Goal: Information Seeking & Learning: Learn about a topic

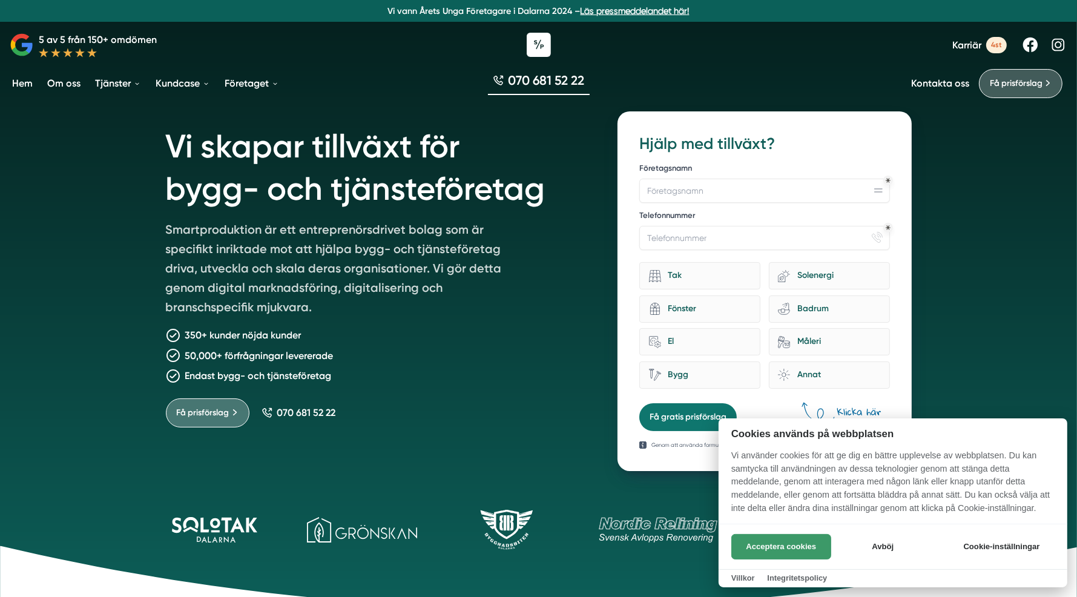
click at [783, 536] on button "Acceptera cookies" at bounding box center [781, 546] width 100 height 25
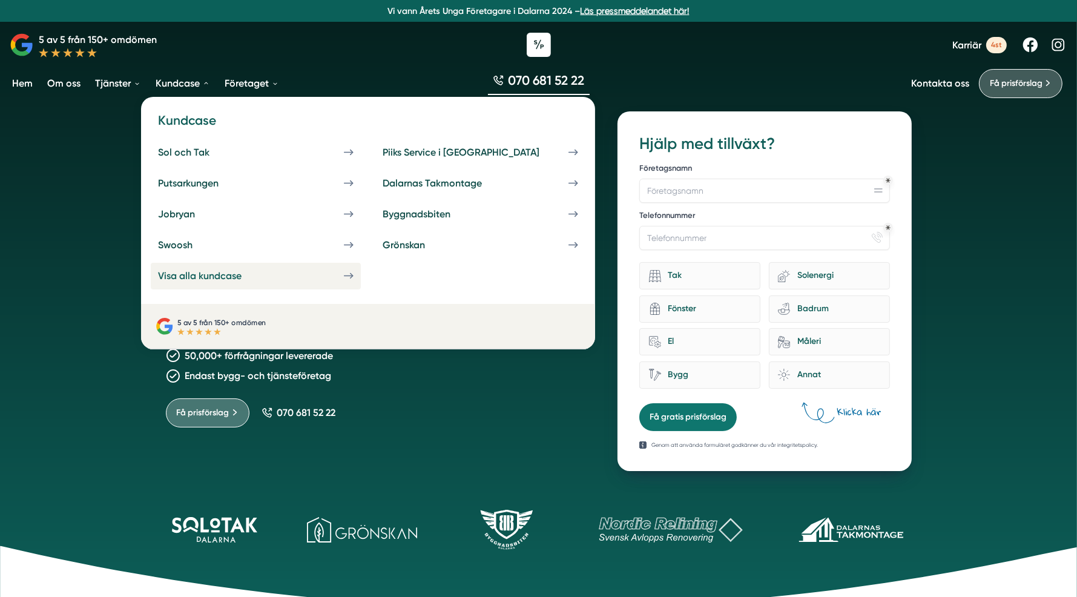
click at [194, 279] on div "Visa alla kundcase" at bounding box center [214, 276] width 113 height 12
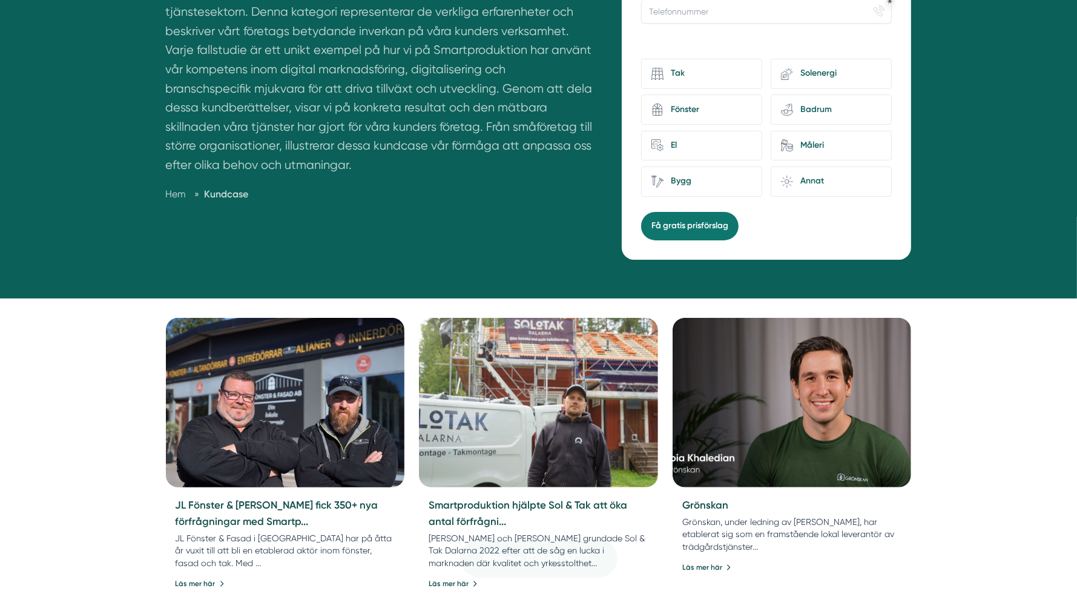
scroll to position [424, 0]
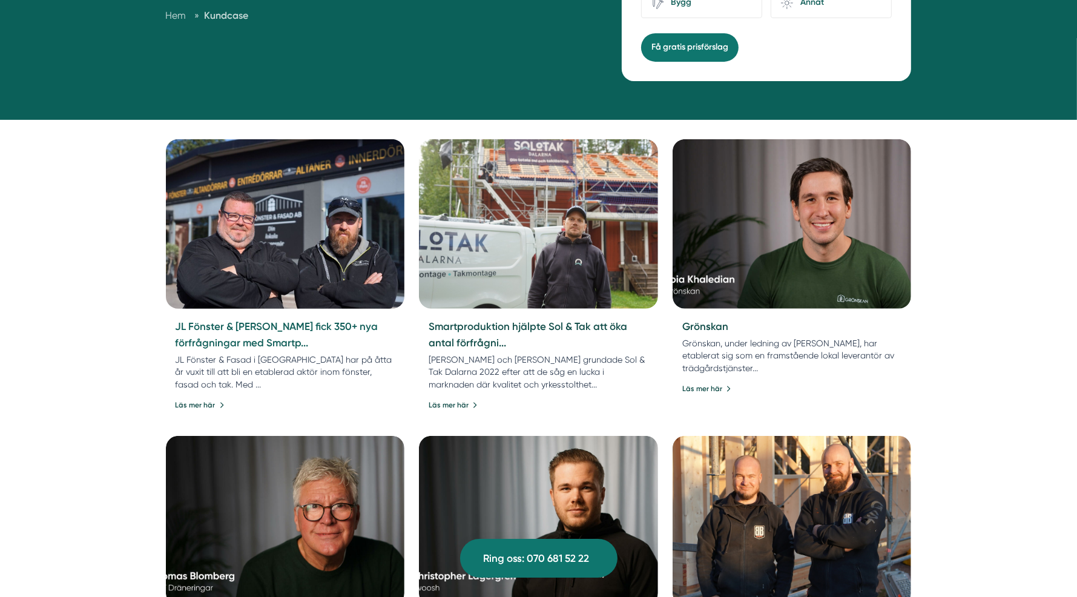
click at [269, 325] on link "JL Fönster & Fasad fick 350+ nya förfrågningar med Smartp..." at bounding box center [277, 334] width 203 height 28
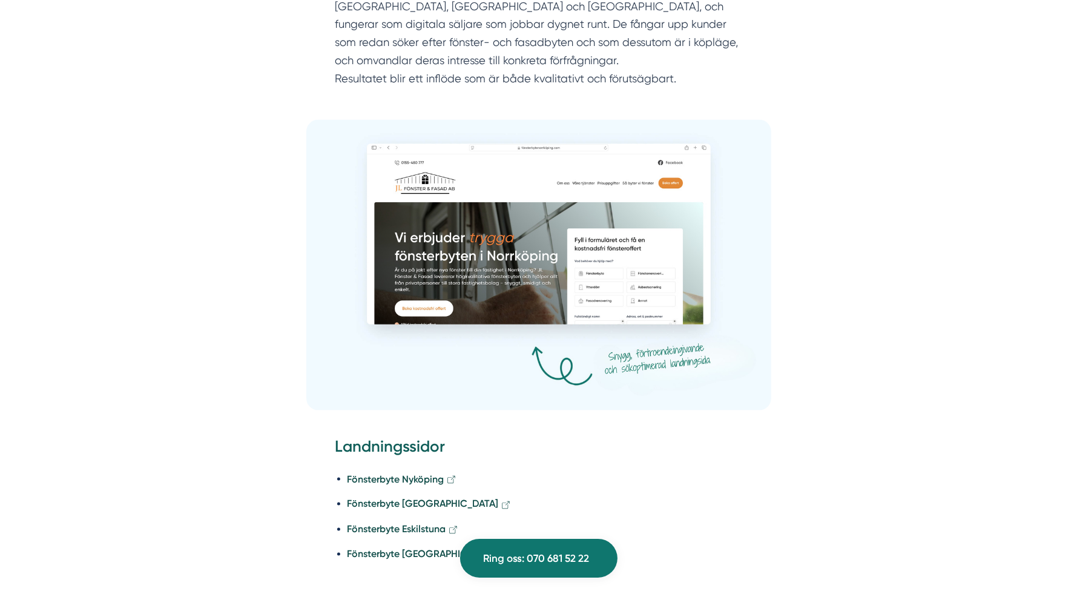
scroll to position [2119, 0]
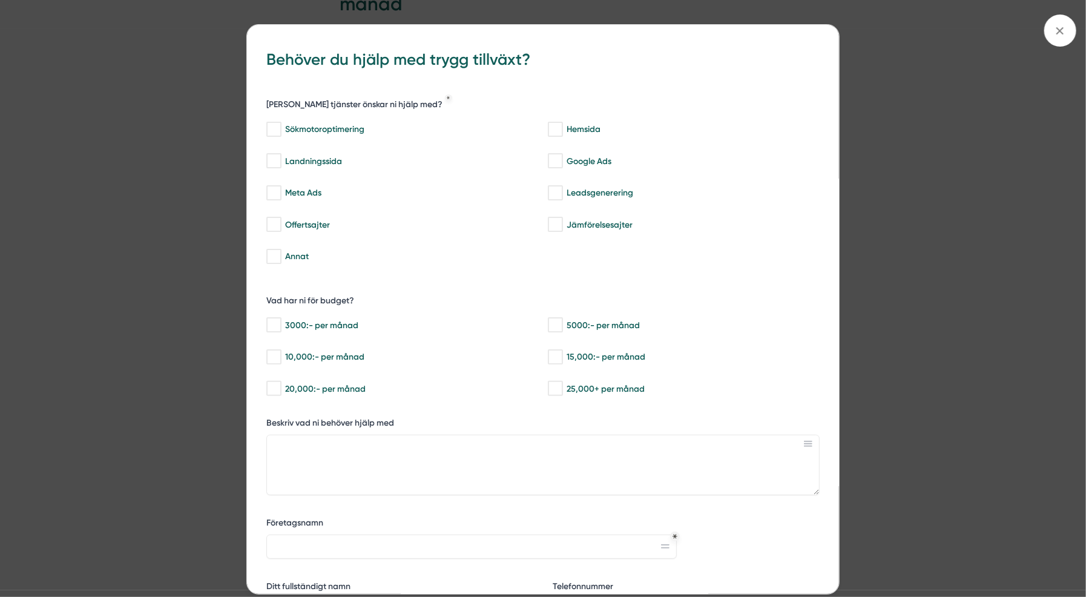
click at [216, 246] on div "bbc9b822-b2c6-488a-ab3e-9a2d59e49c7c Behöver du hjälp med trygg tillväxt? Vilka…" at bounding box center [543, 298] width 1086 height 597
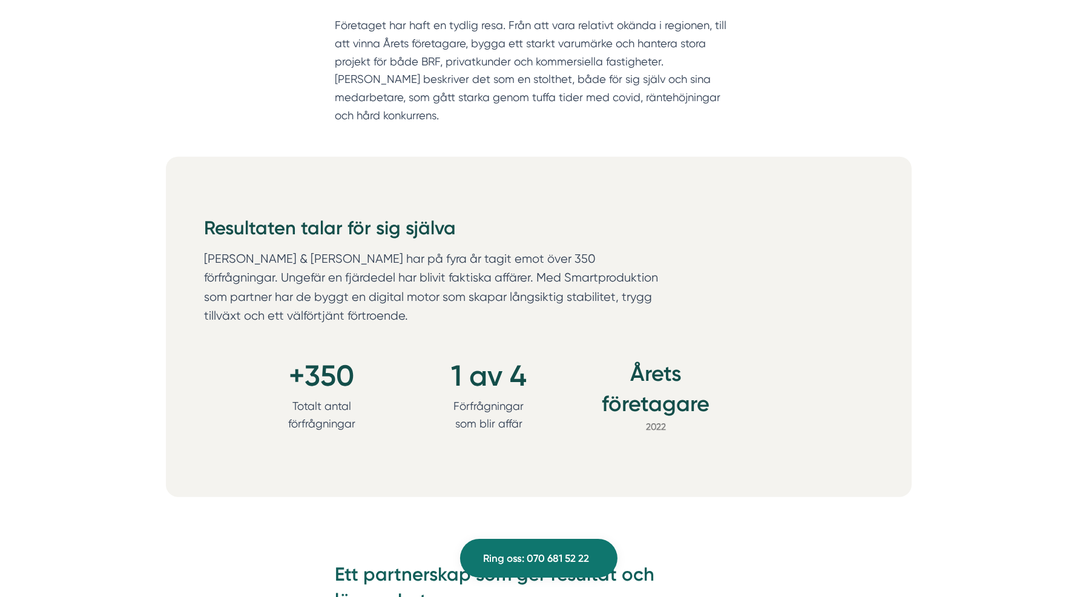
scroll to position [0, 0]
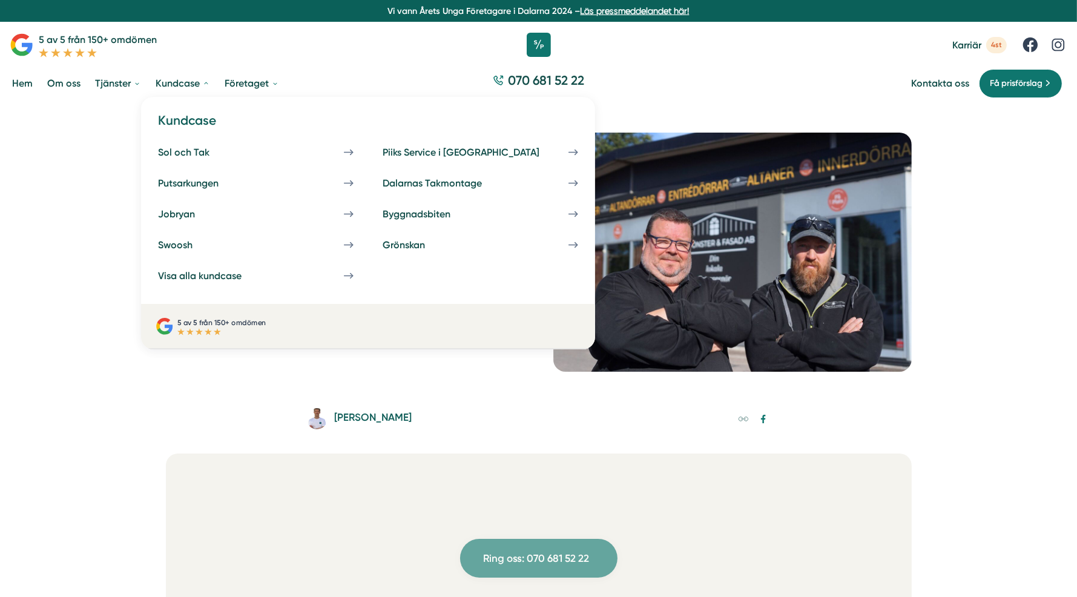
drag, startPoint x: 539, startPoint y: 456, endPoint x: 172, endPoint y: 96, distance: 514.5
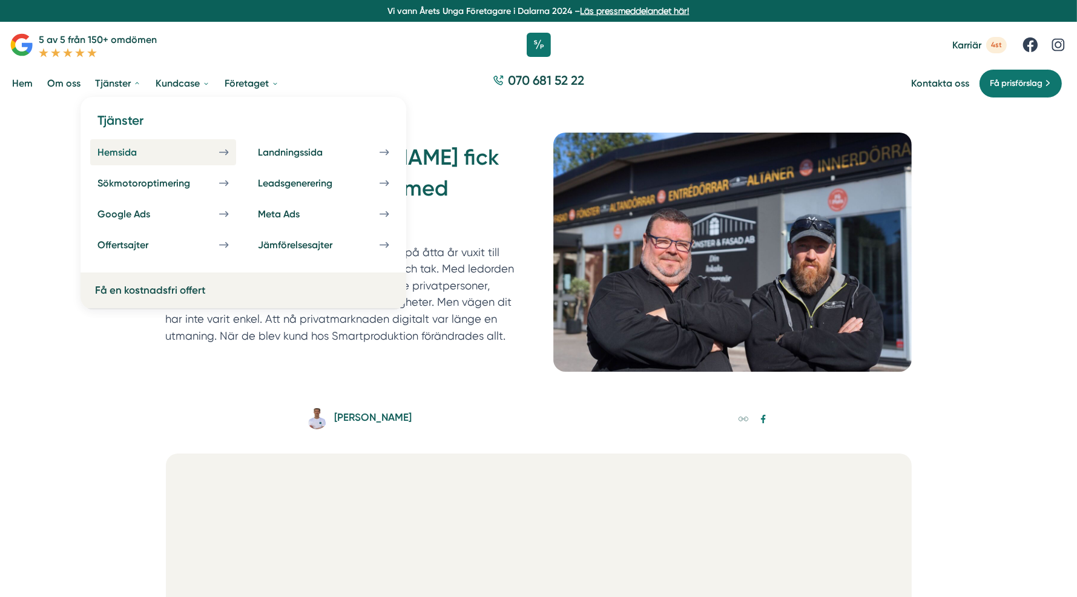
click at [142, 155] on div "Hemsida" at bounding box center [131, 152] width 68 height 12
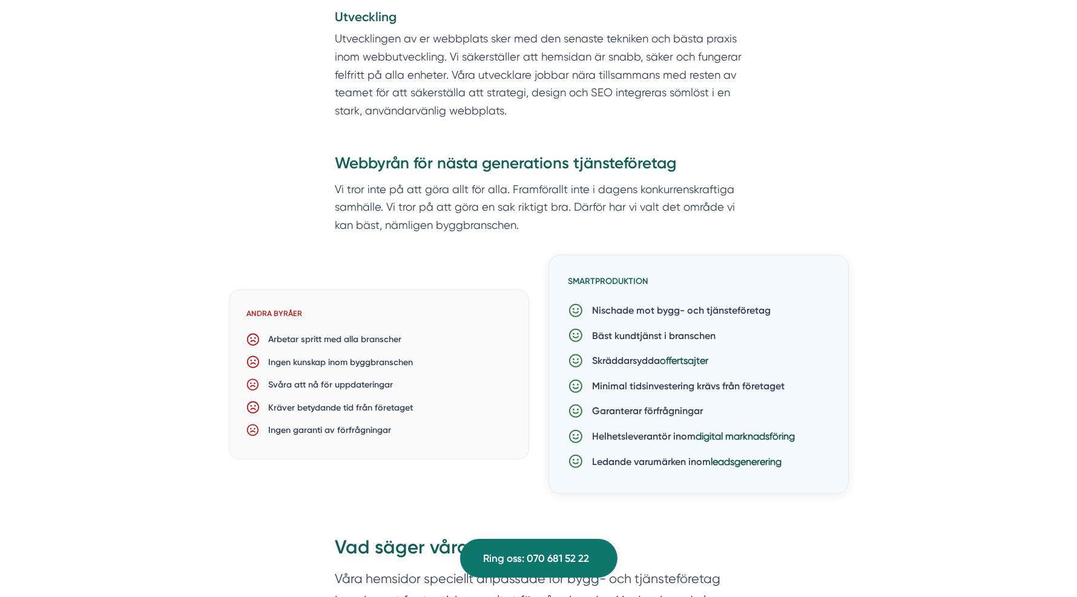
scroll to position [317, 0]
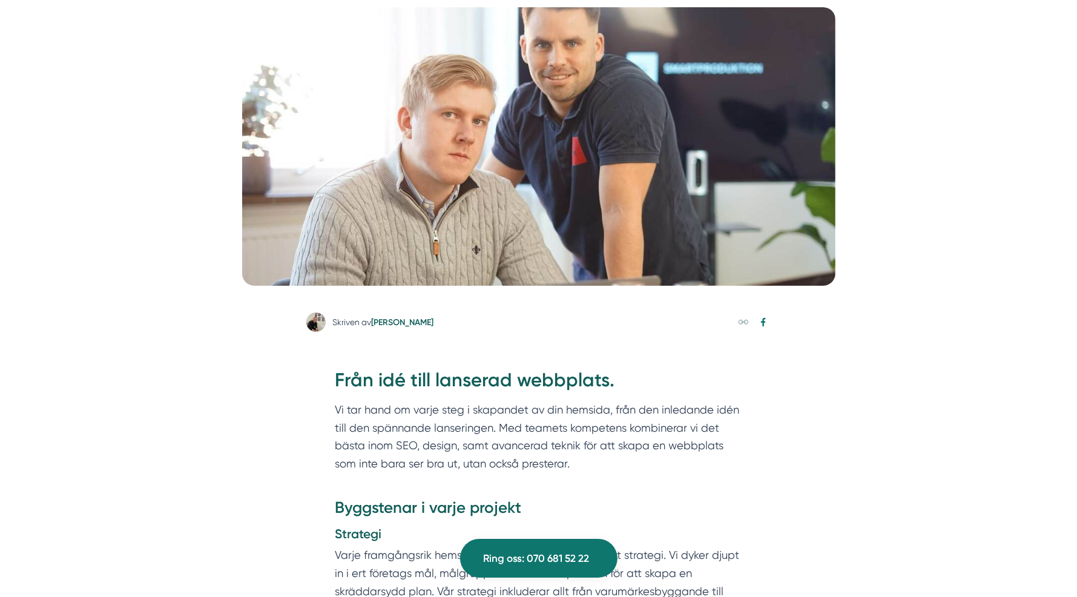
drag, startPoint x: 770, startPoint y: 423, endPoint x: 426, endPoint y: 152, distance: 437.9
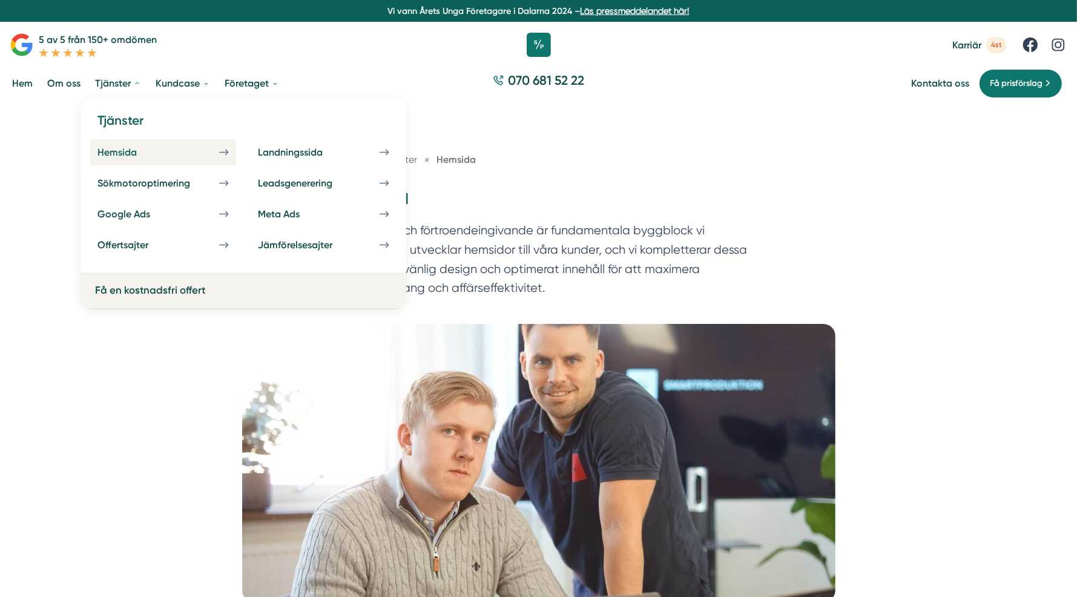
click at [142, 142] on link "Hemsida" at bounding box center [163, 152] width 146 height 26
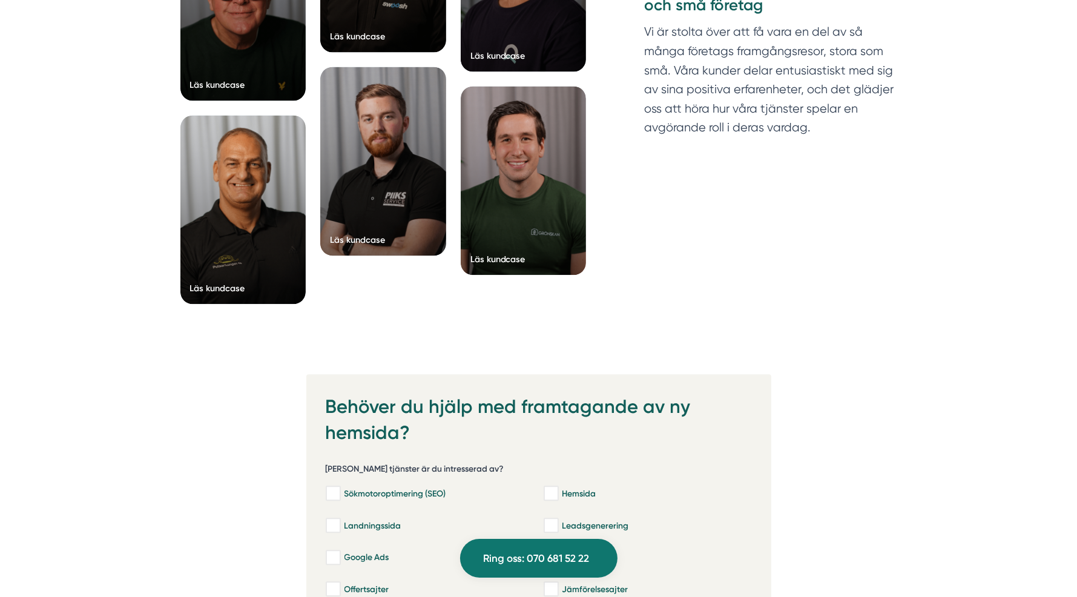
scroll to position [3269, 0]
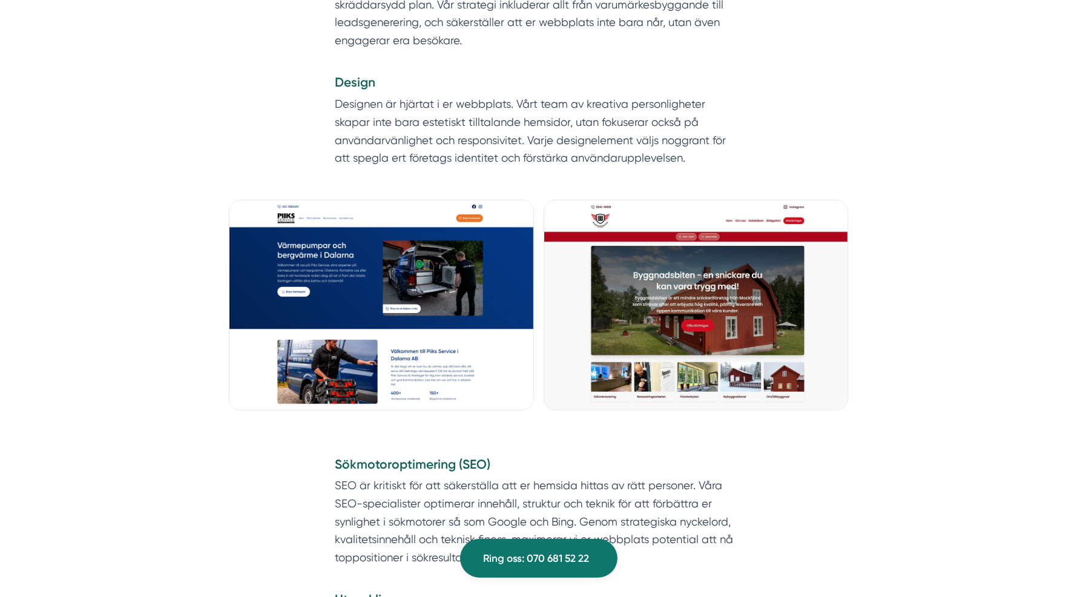
scroll to position [0, 0]
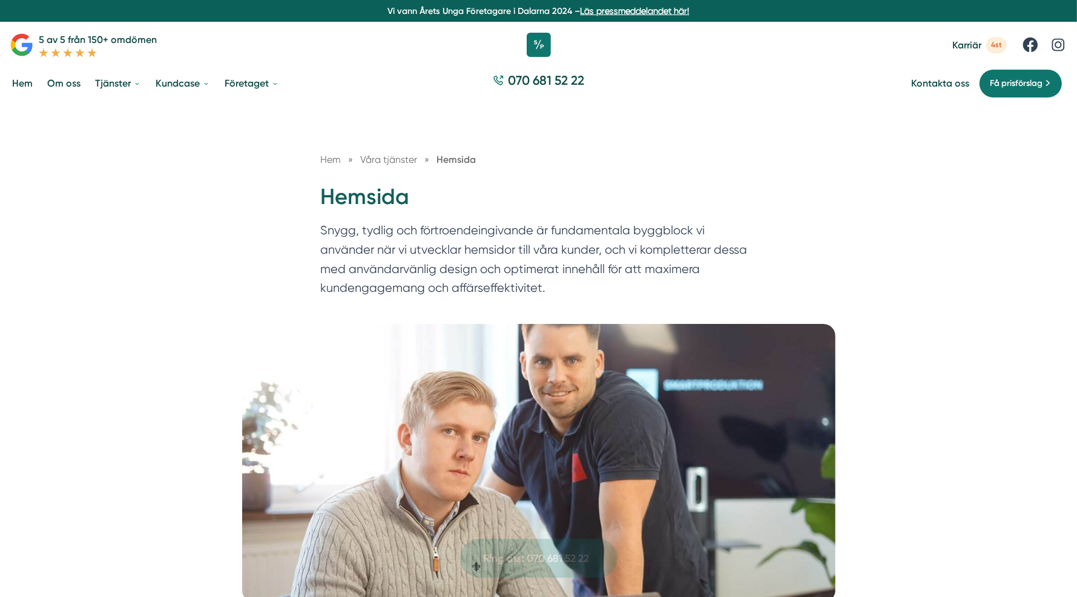
drag, startPoint x: 857, startPoint y: 421, endPoint x: 555, endPoint y: 174, distance: 389.7
click at [82, 80] on li "Om oss" at bounding box center [69, 83] width 48 height 31
click at [72, 87] on link "Om oss" at bounding box center [64, 83] width 38 height 31
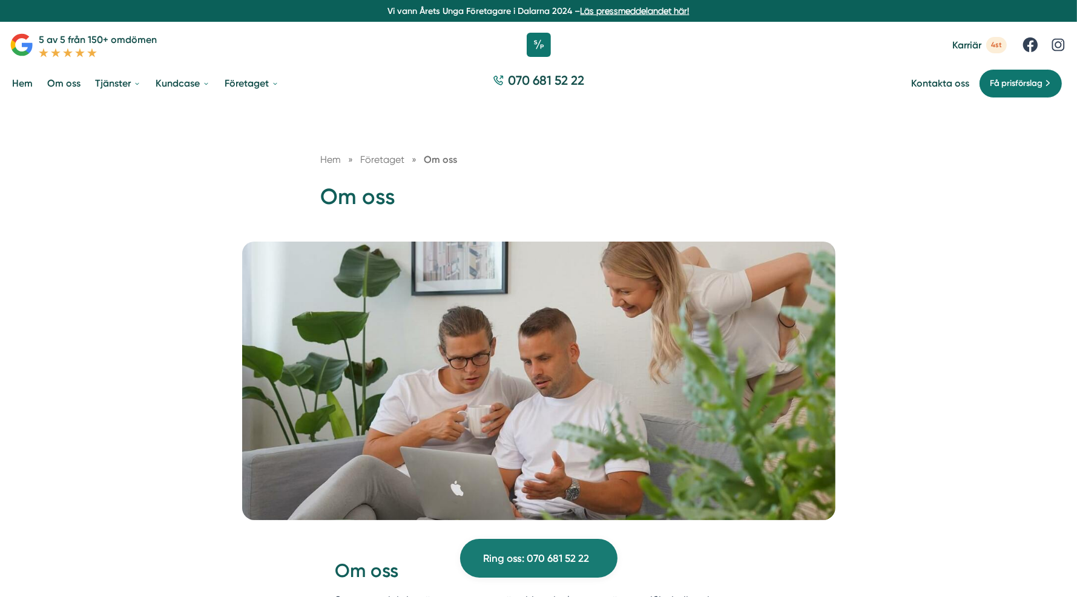
drag, startPoint x: 203, startPoint y: 369, endPoint x: 502, endPoint y: 10, distance: 467.1
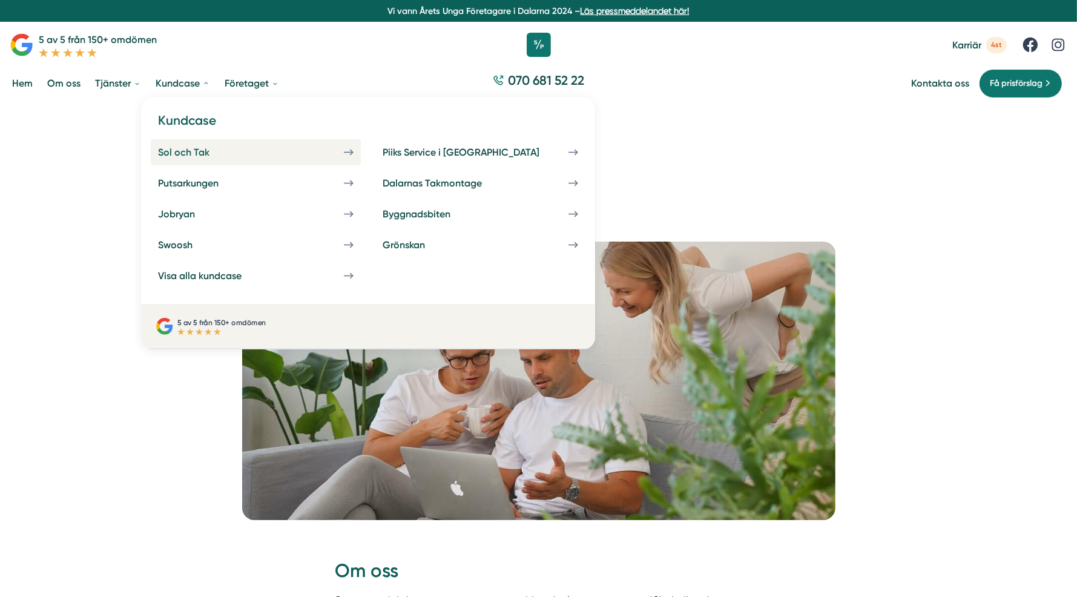
click at [176, 151] on div "Sol och Tak" at bounding box center [198, 152] width 81 height 12
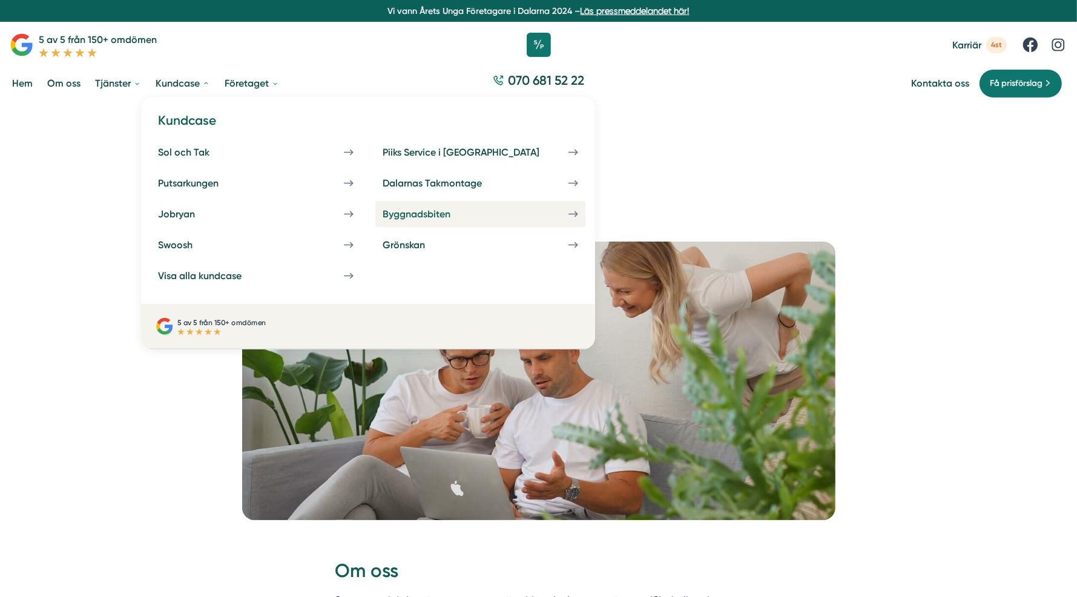
click at [383, 214] on div "Byggnadsbiten" at bounding box center [431, 214] width 97 height 12
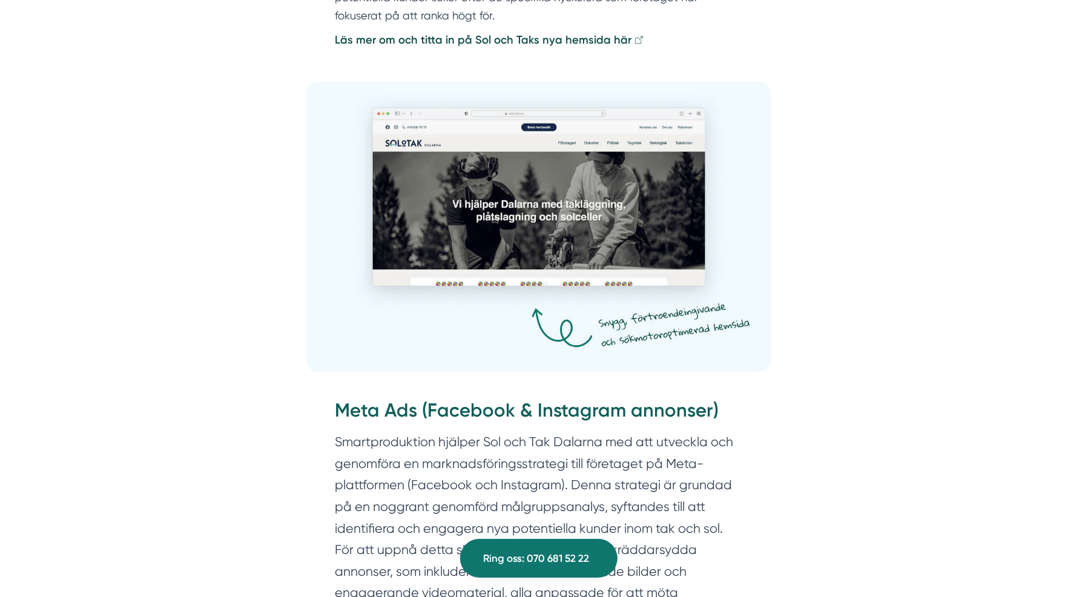
scroll to position [2240, 0]
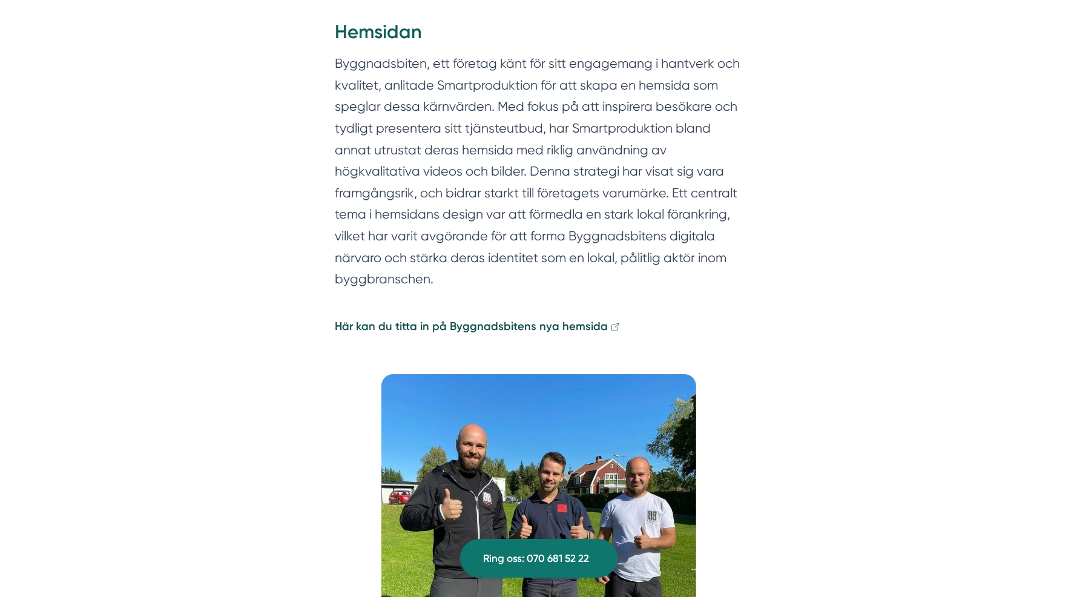
scroll to position [1574, 0]
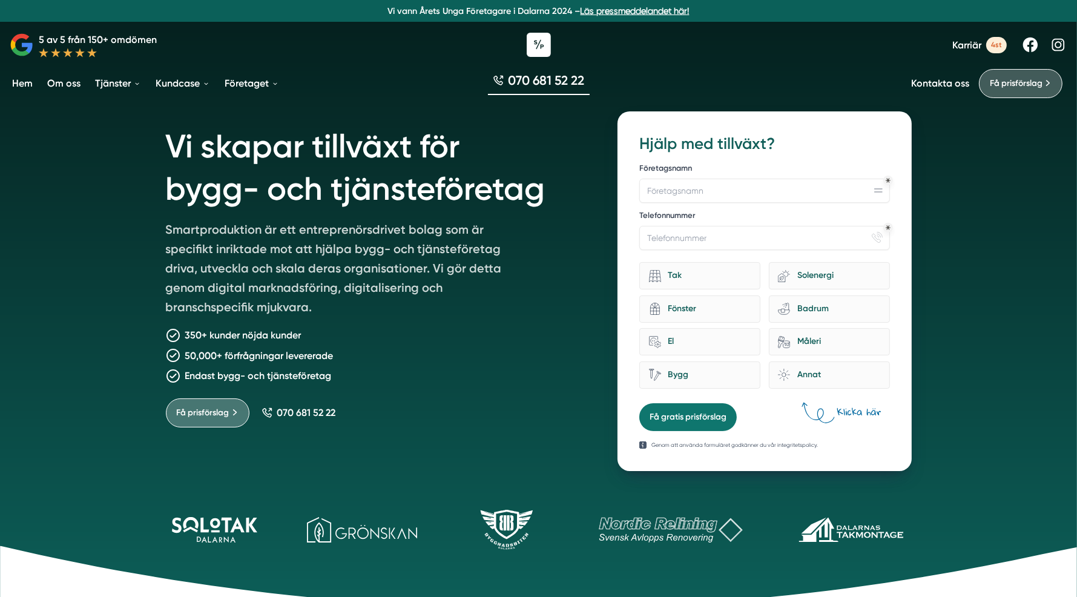
click at [630, 10] on link "Läs pressmeddelandet här!" at bounding box center [634, 11] width 109 height 10
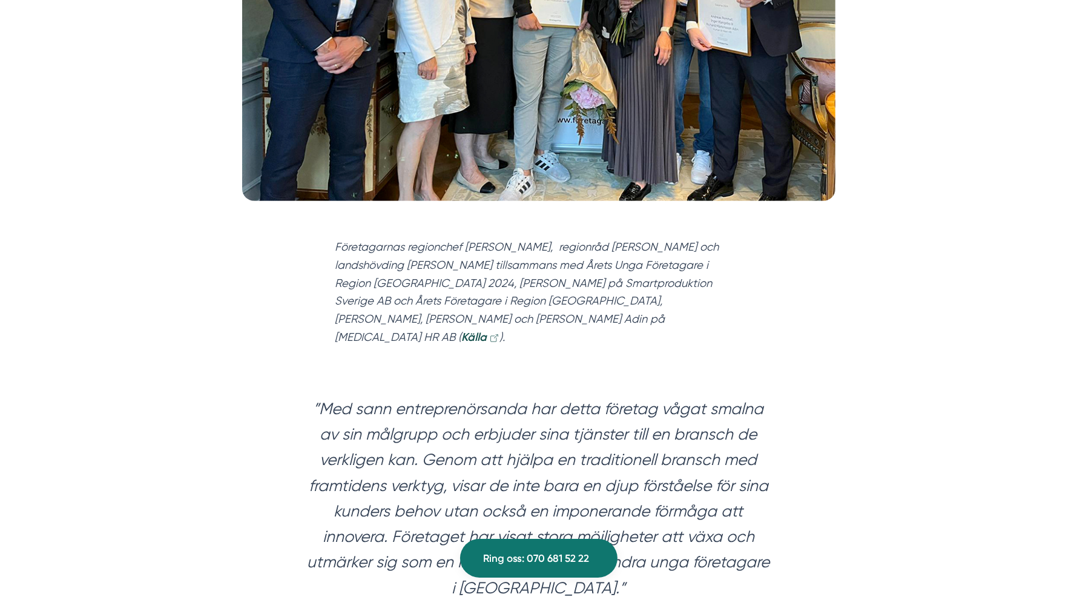
scroll to position [605, 0]
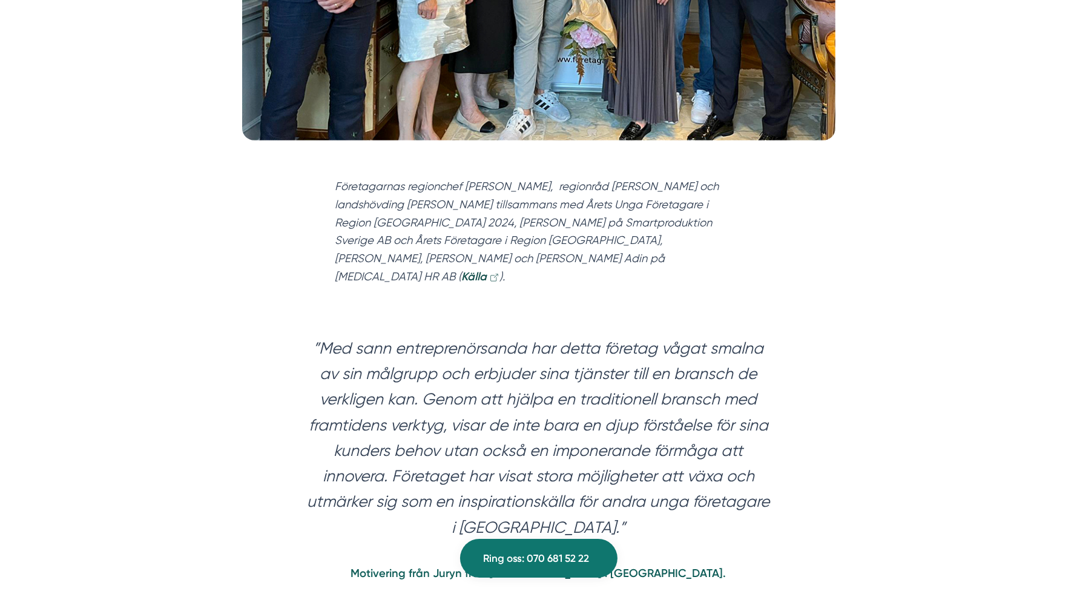
click at [684, 203] on em "Företagarnas regionchef [PERSON_NAME], regionråd [PERSON_NAME] och landshövding…" at bounding box center [527, 231] width 384 height 102
drag, startPoint x: 684, startPoint y: 203, endPoint x: 470, endPoint y: 224, distance: 215.3
click at [470, 224] on em "Företagarnas regionchef [PERSON_NAME], regionråd [PERSON_NAME] och landshövding…" at bounding box center [527, 231] width 384 height 102
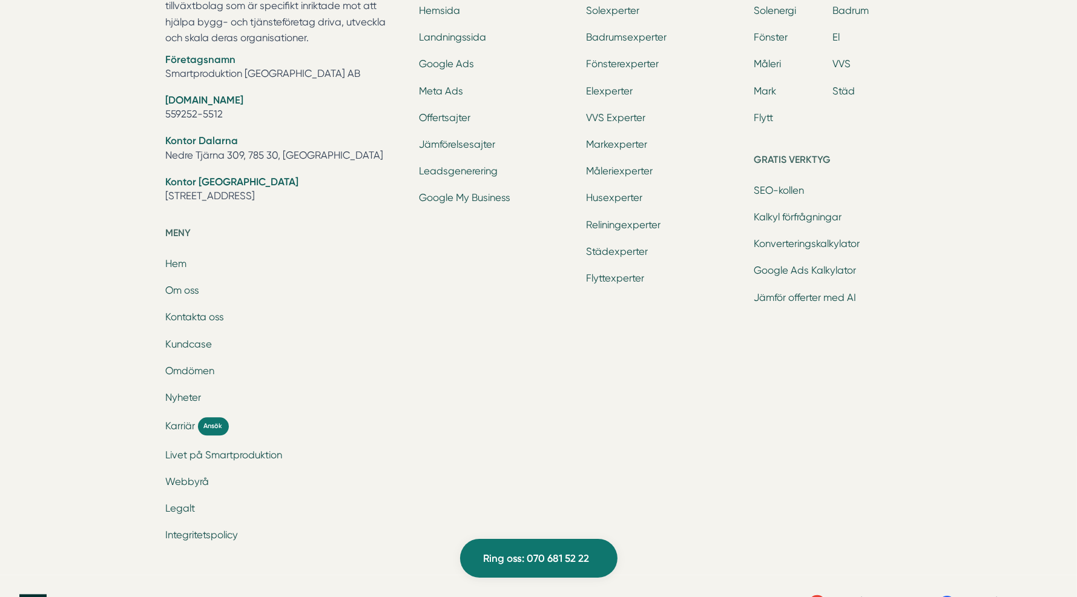
scroll to position [3108, 0]
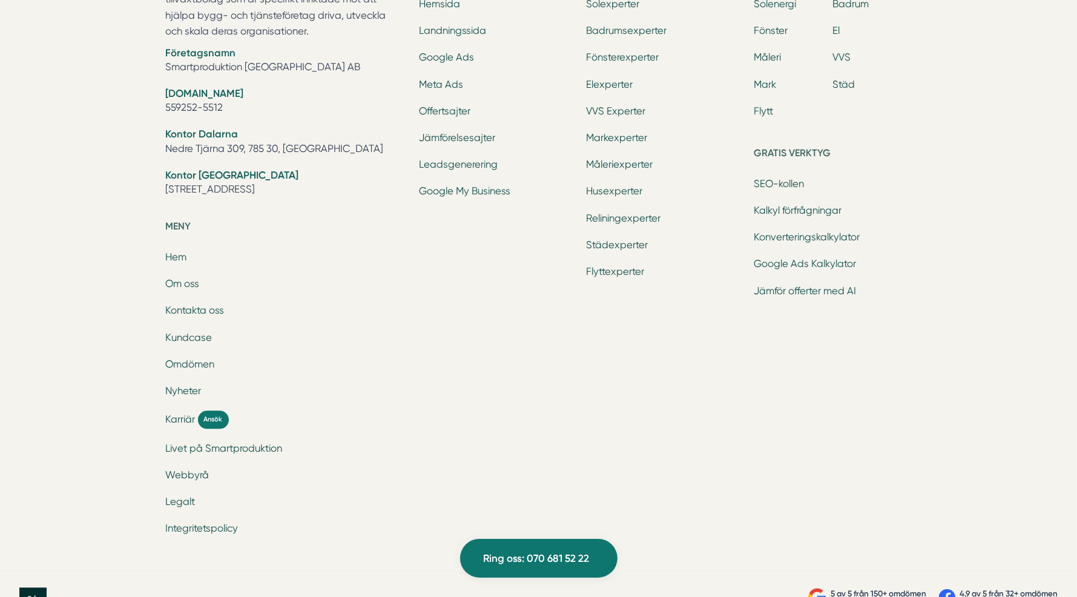
click at [33, 587] on icon at bounding box center [32, 600] width 27 height 27
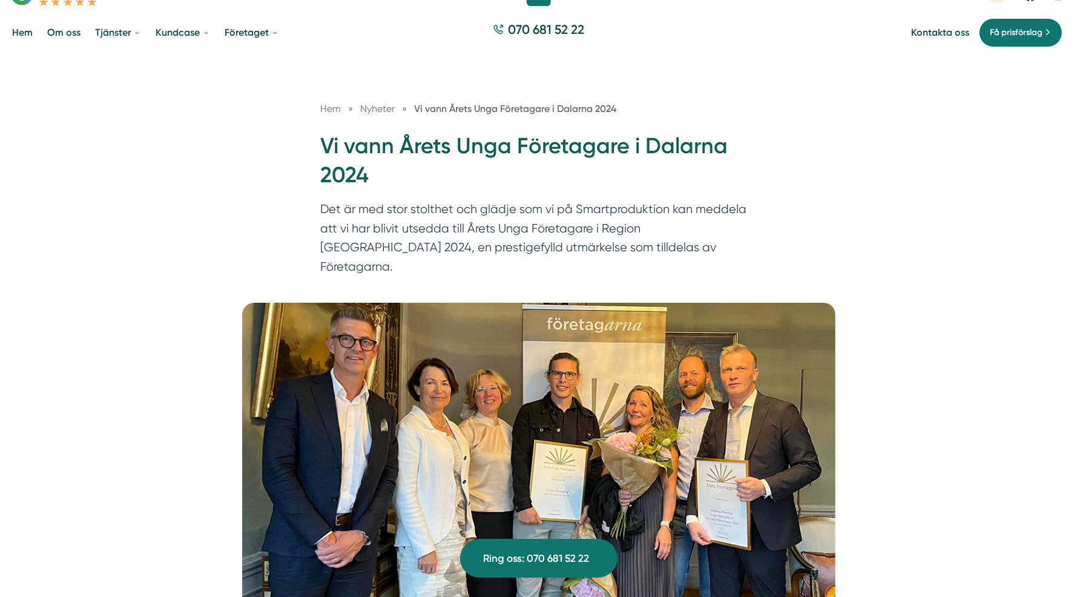
scroll to position [0, 0]
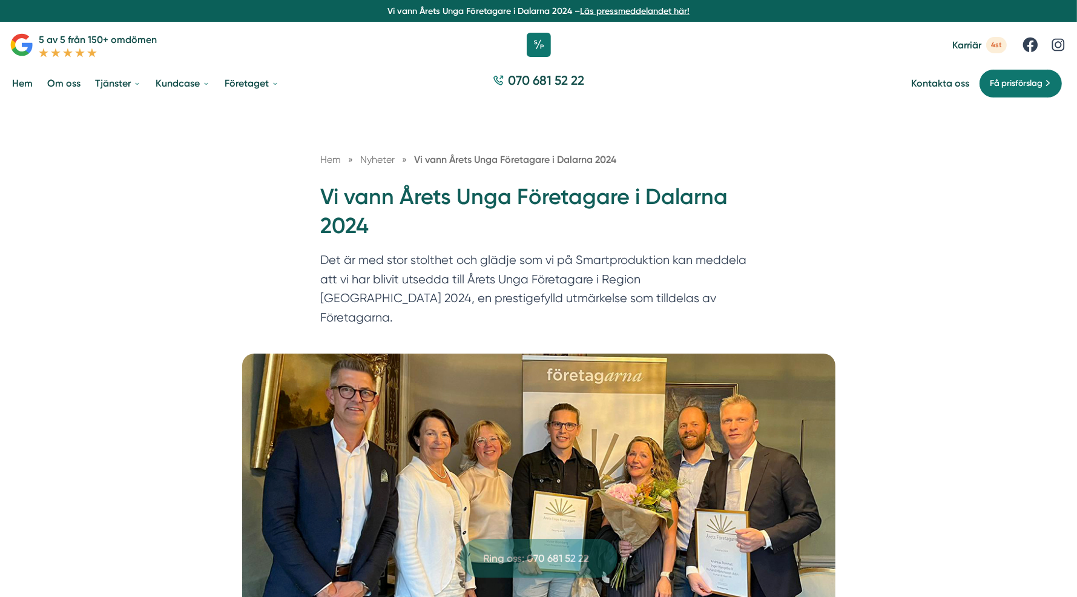
drag, startPoint x: 642, startPoint y: 430, endPoint x: 561, endPoint y: 58, distance: 381.6
drag, startPoint x: 283, startPoint y: 214, endPoint x: 292, endPoint y: 212, distance: 9.9
